Goal: Task Accomplishment & Management: Manage account settings

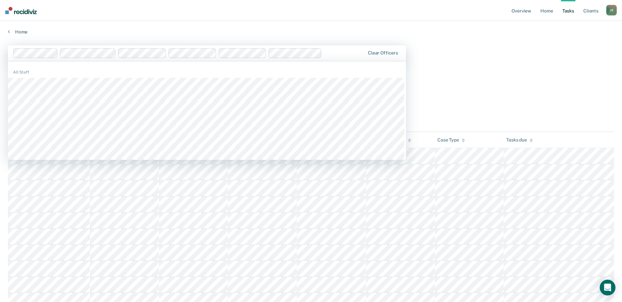
click at [231, 27] on div "Home" at bounding box center [311, 28] width 622 height 14
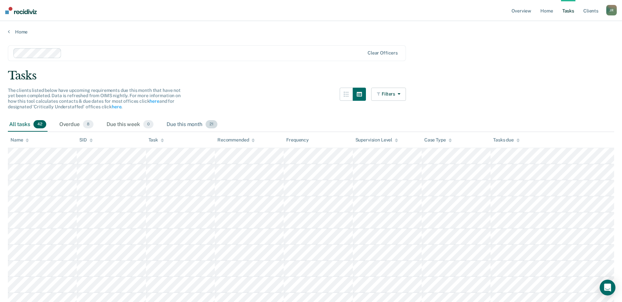
click at [188, 122] on div "Due this month 21" at bounding box center [191, 124] width 53 height 14
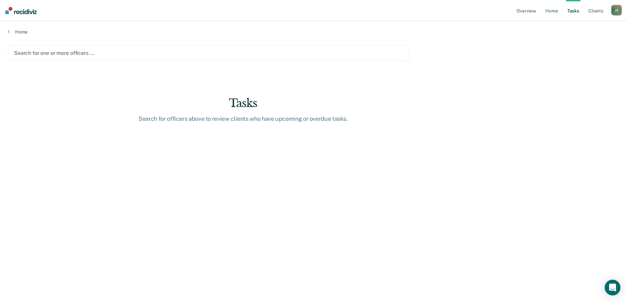
click at [41, 51] on div at bounding box center [208, 53] width 389 height 8
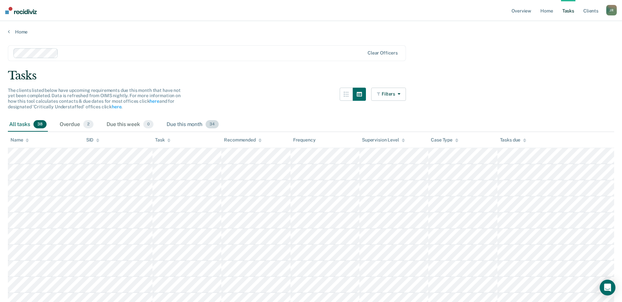
click at [183, 125] on div "Due this month 34" at bounding box center [192, 124] width 55 height 14
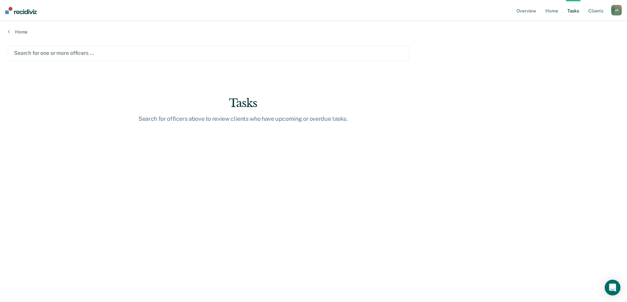
click at [48, 53] on div at bounding box center [208, 53] width 389 height 8
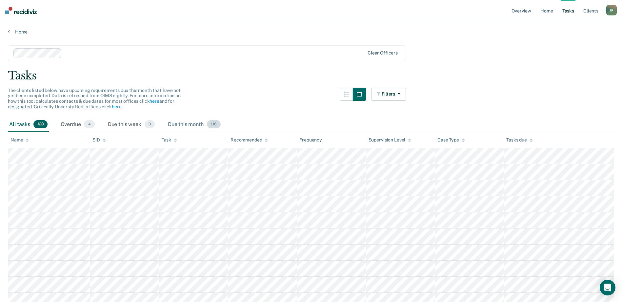
click at [181, 123] on div "Due this month 116" at bounding box center [194, 124] width 55 height 14
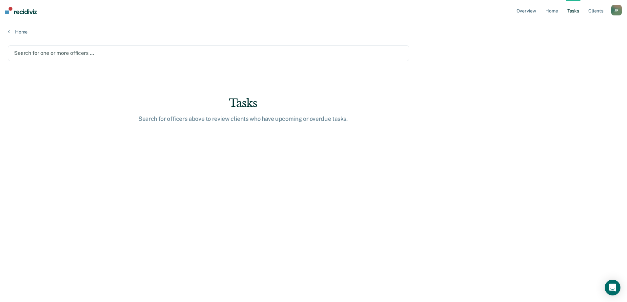
click at [58, 52] on div at bounding box center [208, 53] width 389 height 8
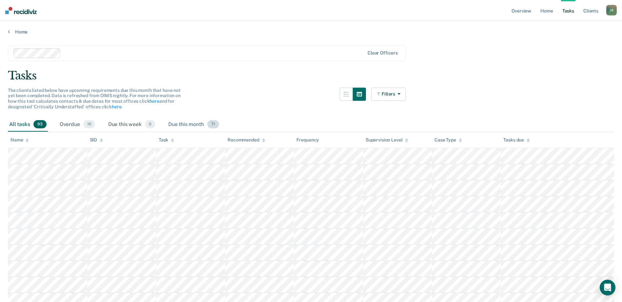
click at [194, 125] on div "Due this month 71" at bounding box center [193, 124] width 53 height 14
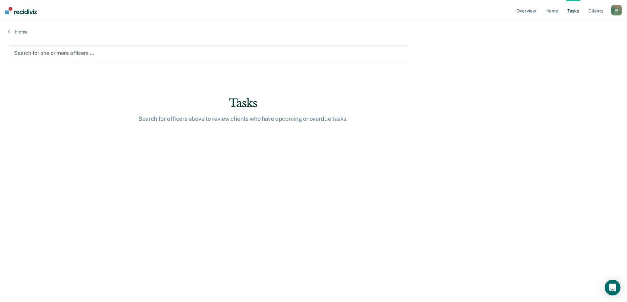
click at [97, 54] on div at bounding box center [208, 53] width 389 height 8
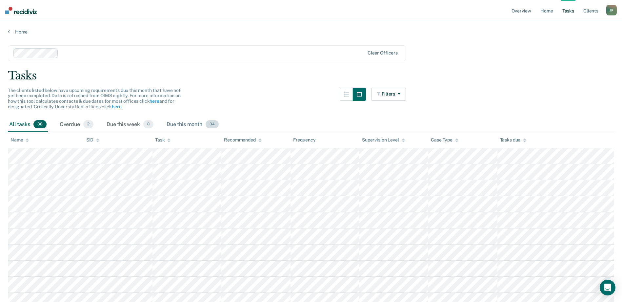
click at [182, 124] on div "Due this month 34" at bounding box center [192, 124] width 55 height 14
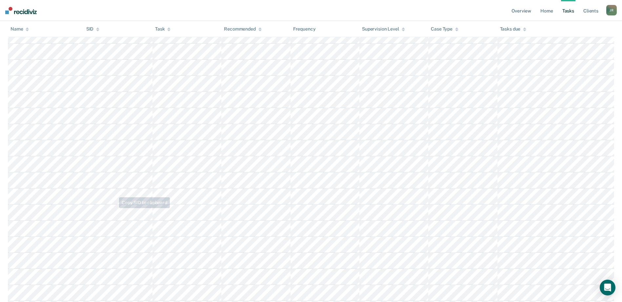
scroll to position [164, 0]
